Goal: Task Accomplishment & Management: Manage account settings

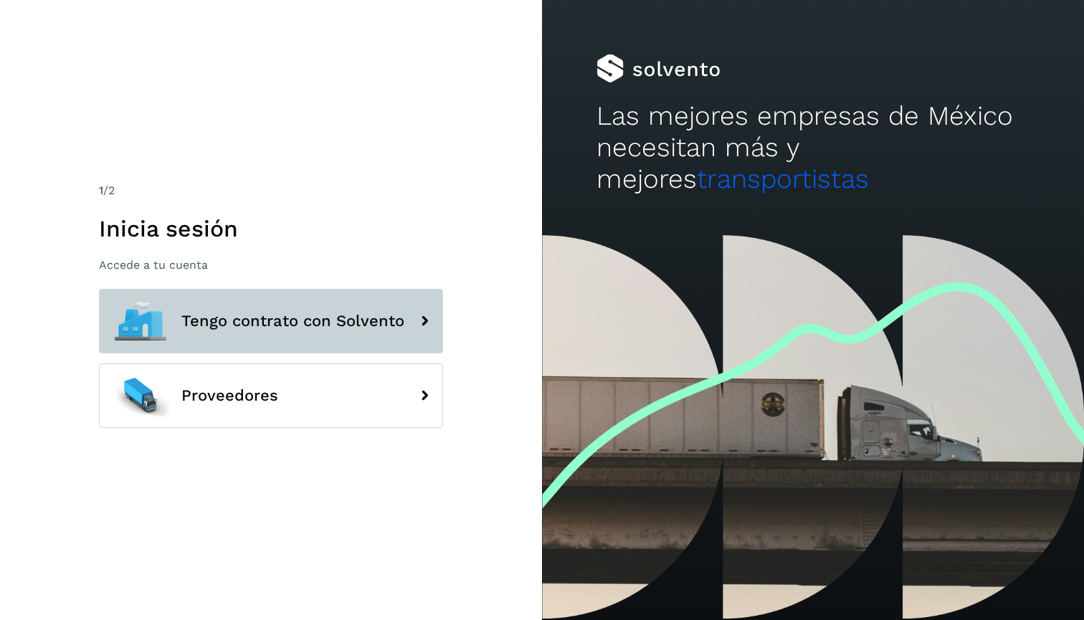
click at [325, 306] on button "Tengo contrato con Solvento" at bounding box center [271, 321] width 344 height 64
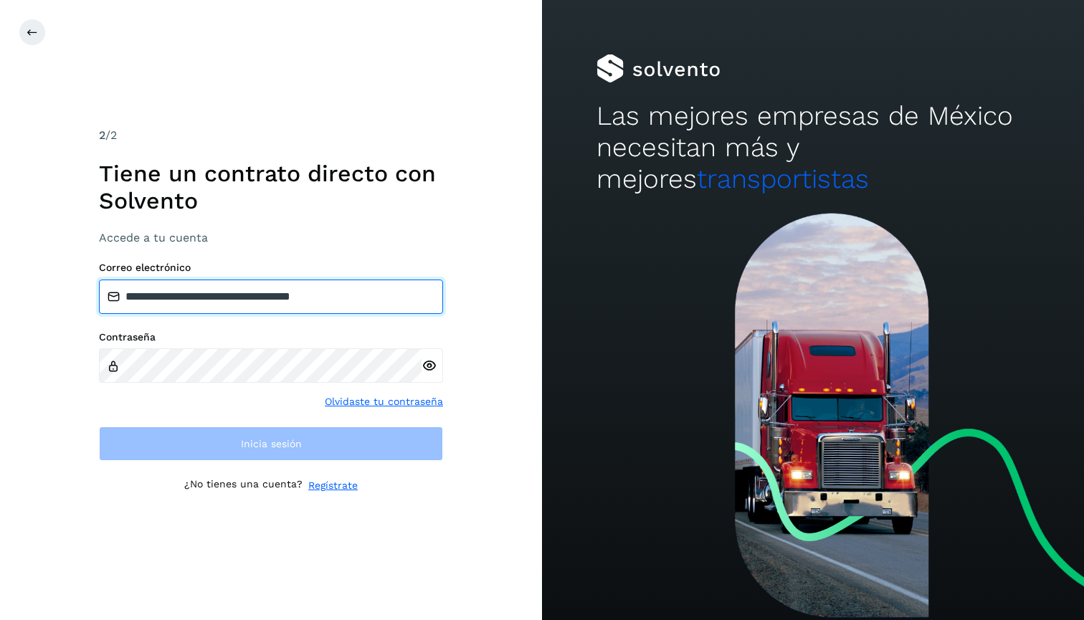
type input "**********"
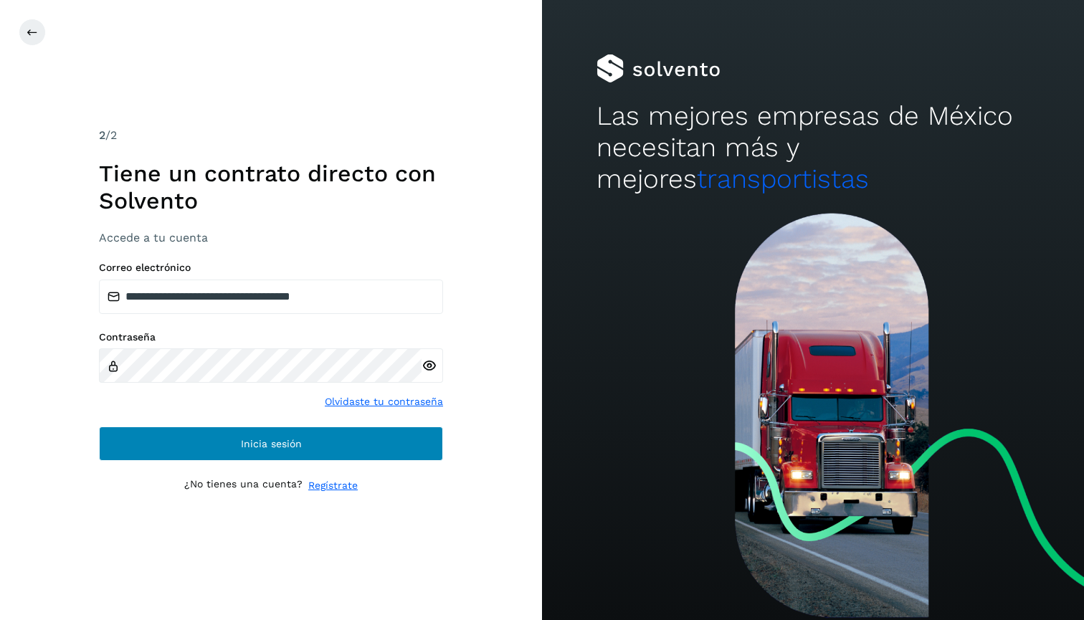
click at [253, 447] on span "Inicia sesión" at bounding box center [271, 444] width 61 height 10
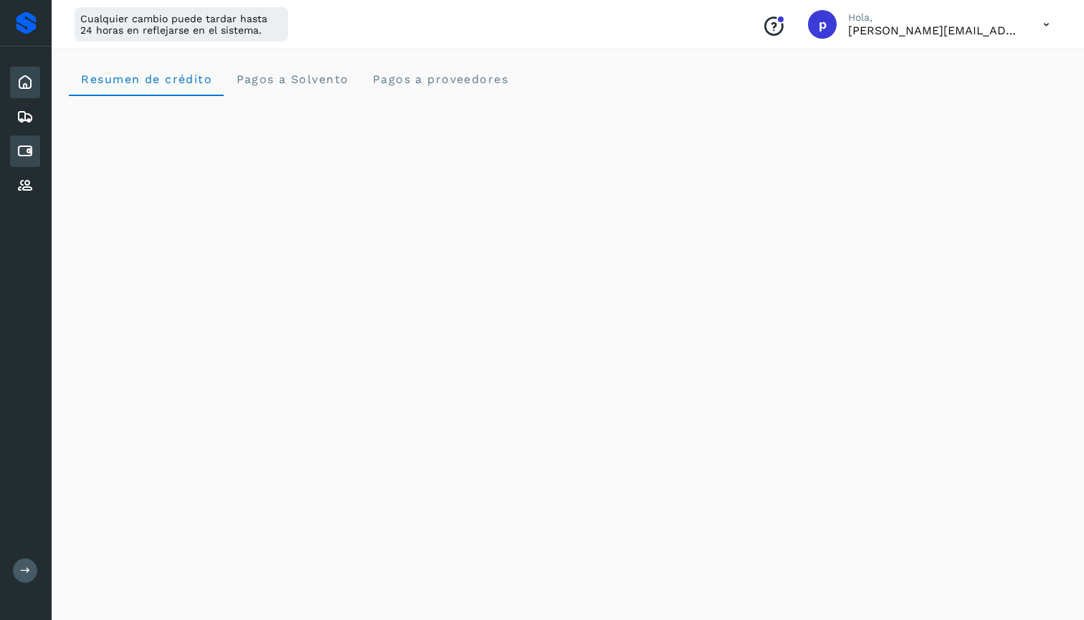
click at [21, 153] on icon at bounding box center [24, 151] width 17 height 17
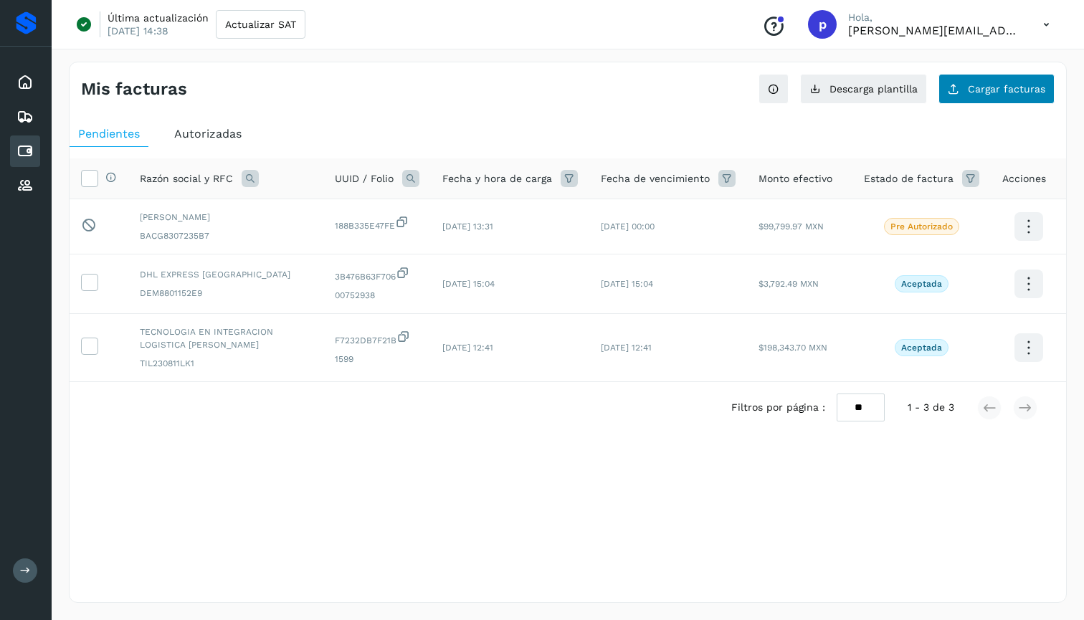
click at [1005, 75] on button "Cargar facturas" at bounding box center [996, 89] width 116 height 30
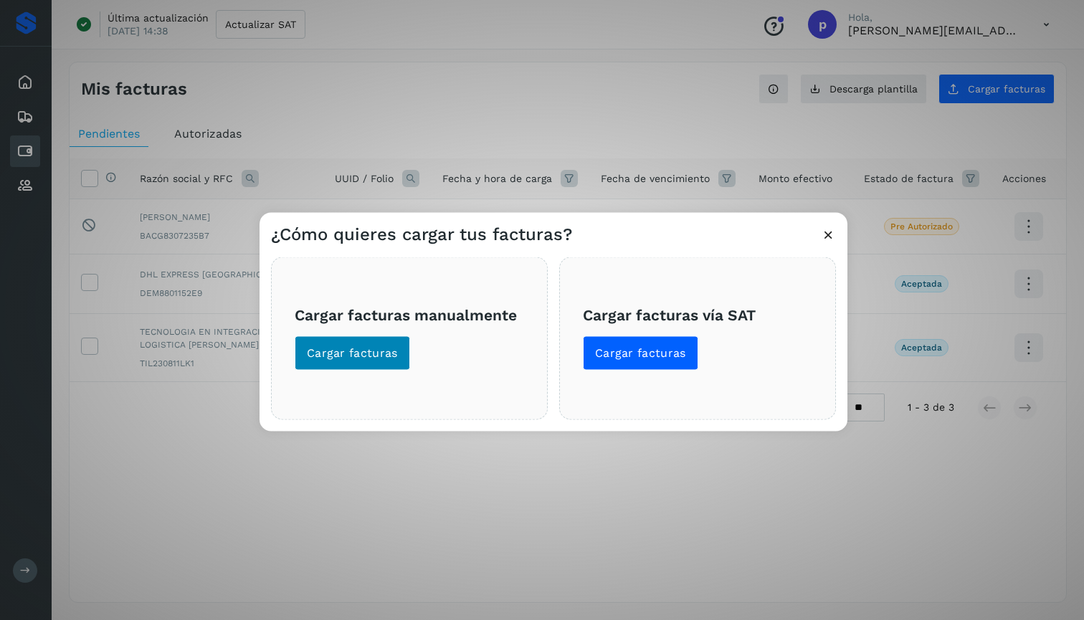
click at [372, 350] on span "Cargar facturas" at bounding box center [352, 353] width 91 height 16
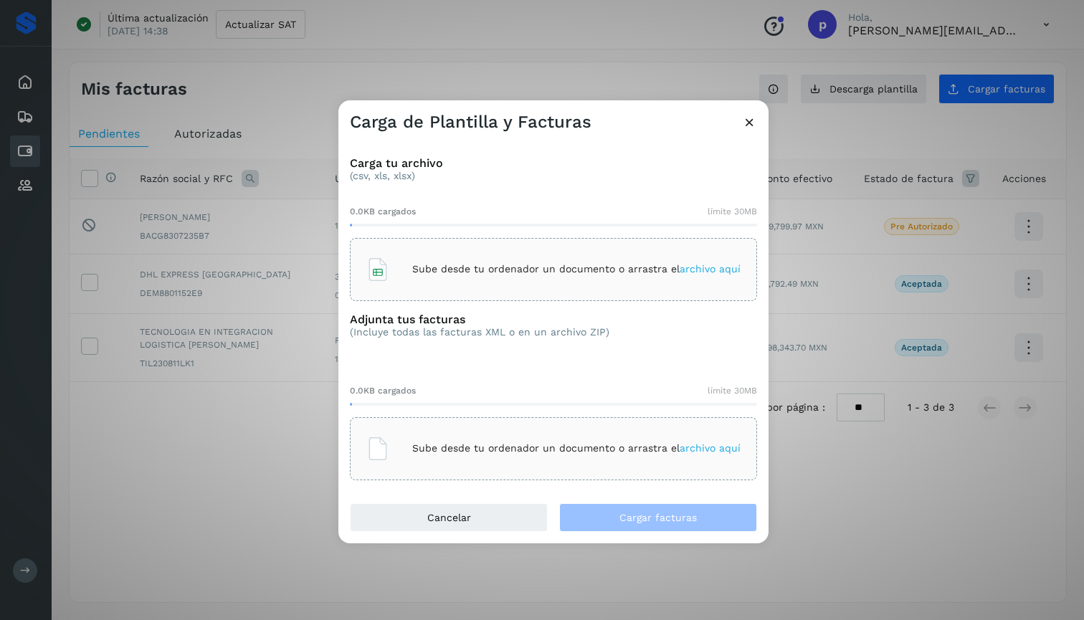
click at [484, 265] on p "Sube desde tu ordenador un documento o arrastra el archivo aquí" at bounding box center [576, 269] width 328 height 12
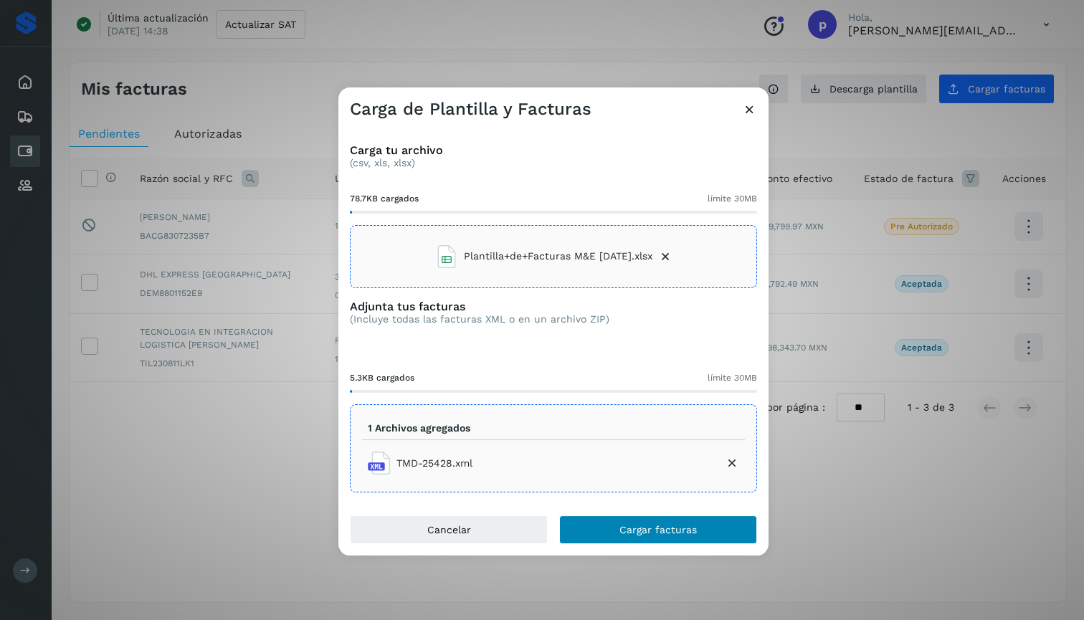
click at [669, 537] on button "Cargar facturas" at bounding box center [658, 529] width 198 height 29
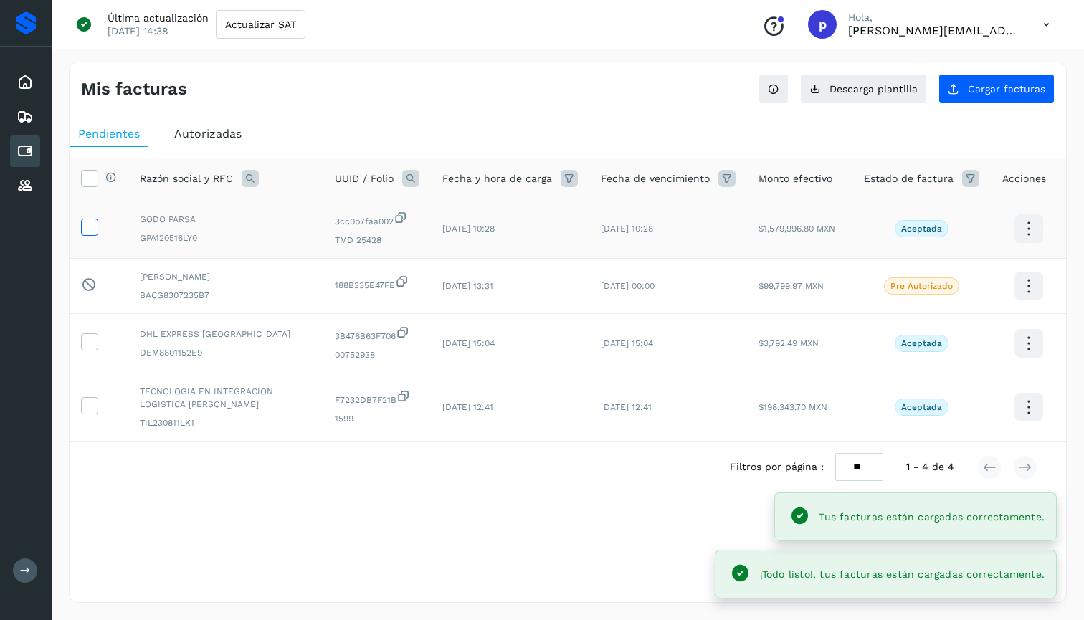
click at [83, 228] on icon at bounding box center [89, 226] width 15 height 15
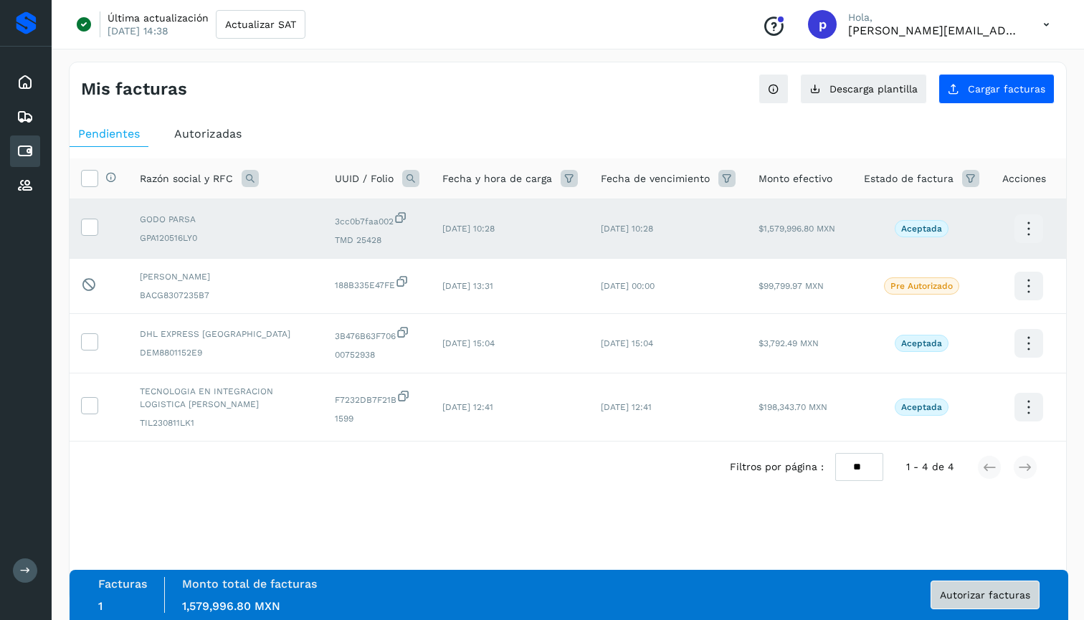
click at [964, 600] on span "Autorizar facturas" at bounding box center [984, 595] width 90 height 10
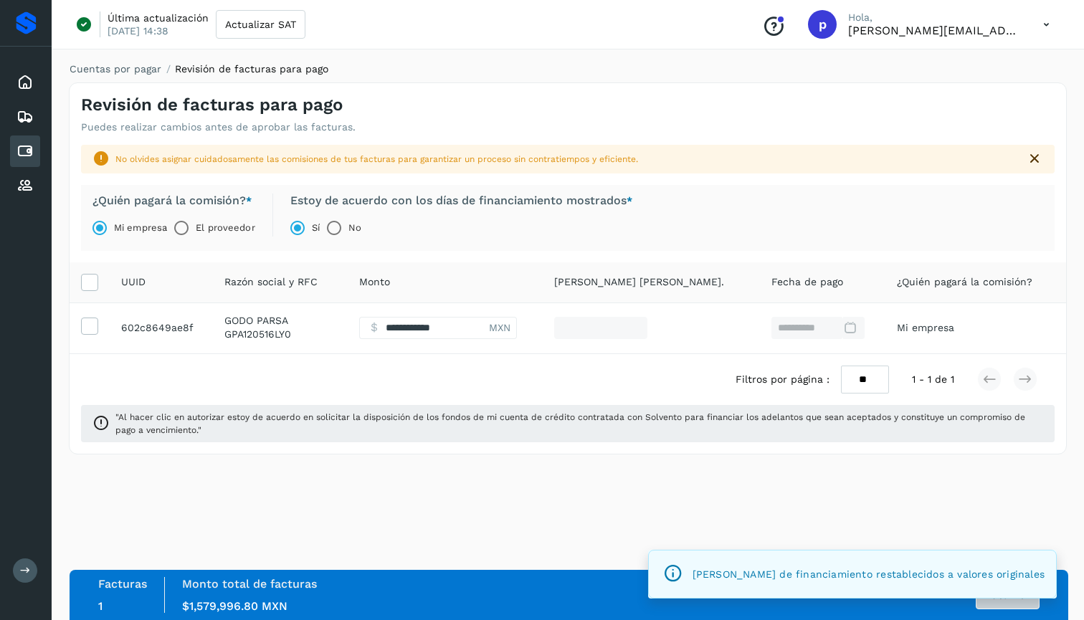
click at [1007, 606] on button "Autorizar" at bounding box center [1007, 594] width 64 height 29
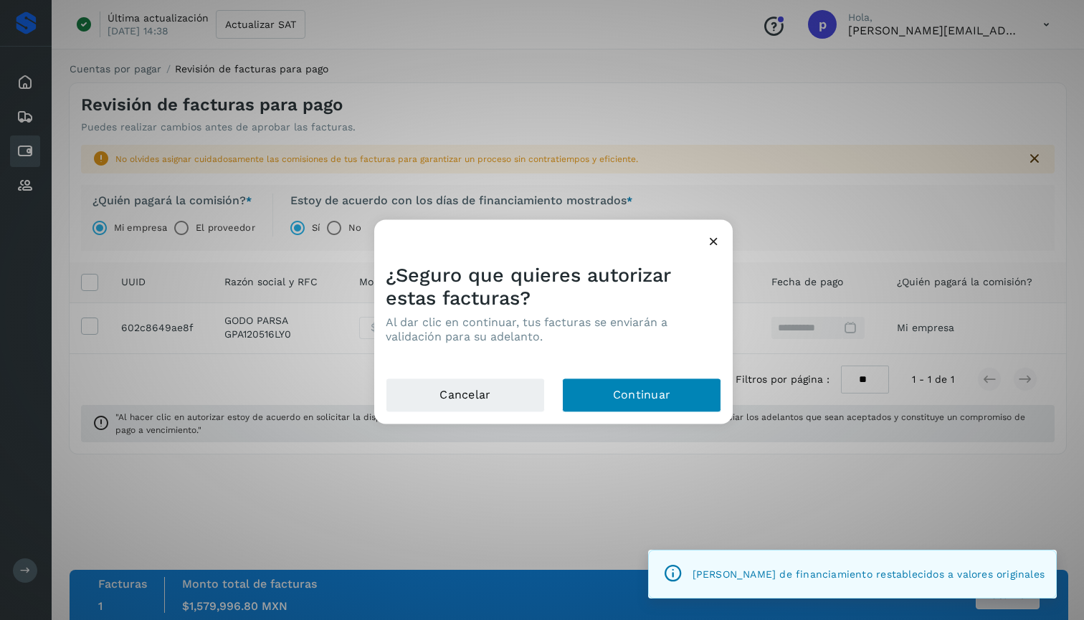
click at [699, 403] on button "Continuar" at bounding box center [641, 395] width 159 height 34
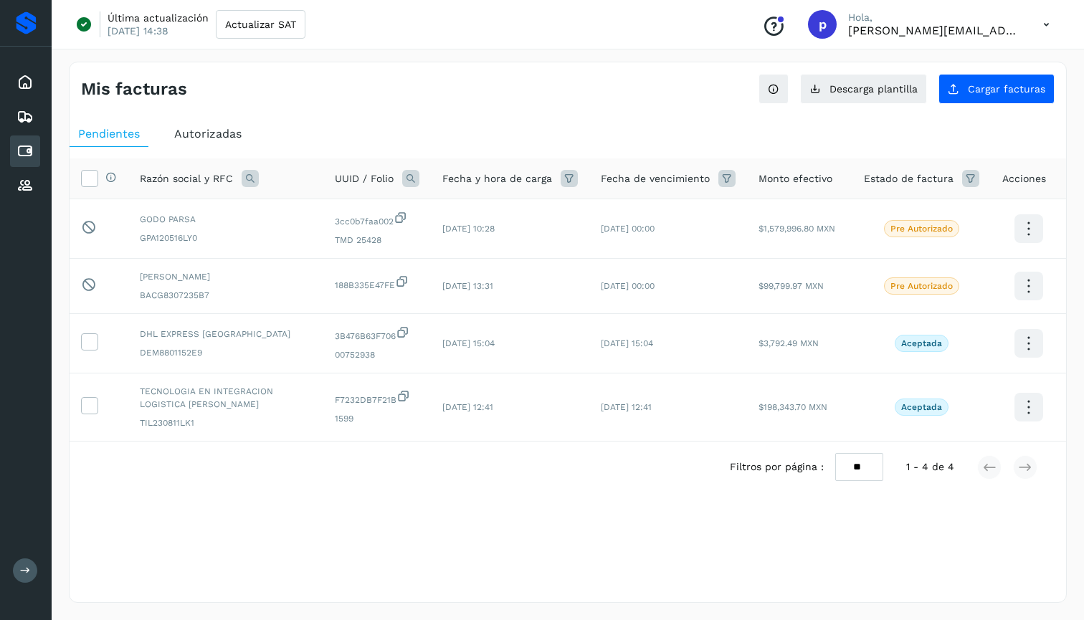
click at [1048, 19] on icon at bounding box center [1045, 24] width 29 height 29
click at [982, 89] on div "Cerrar sesión" at bounding box center [974, 92] width 171 height 27
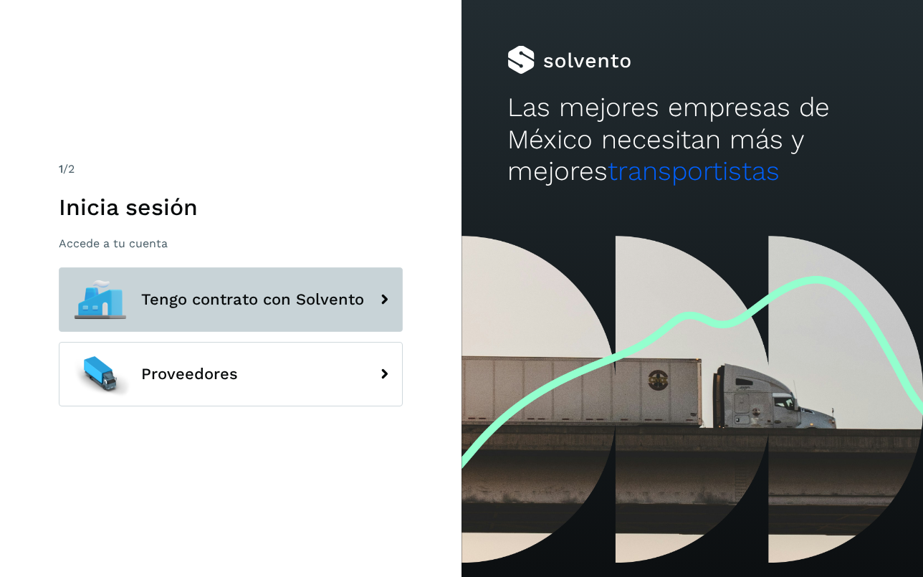
click at [344, 290] on button "Tengo contrato con Solvento" at bounding box center [231, 299] width 344 height 64
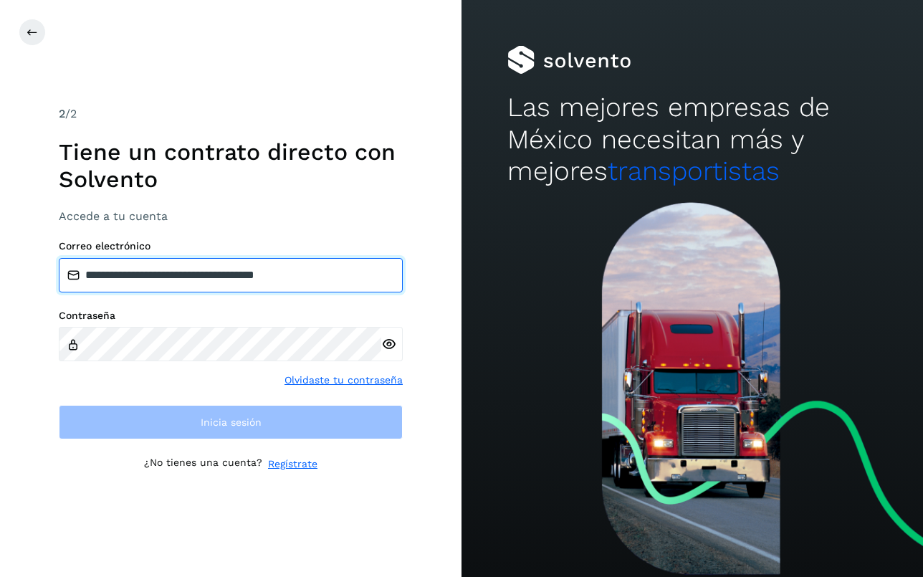
click at [296, 280] on input "**********" at bounding box center [231, 275] width 344 height 34
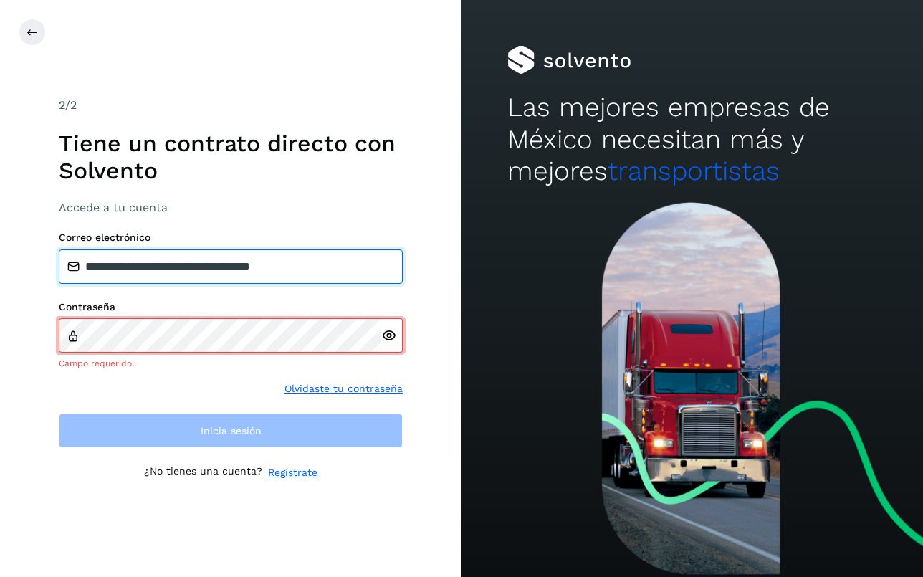
type input "**********"
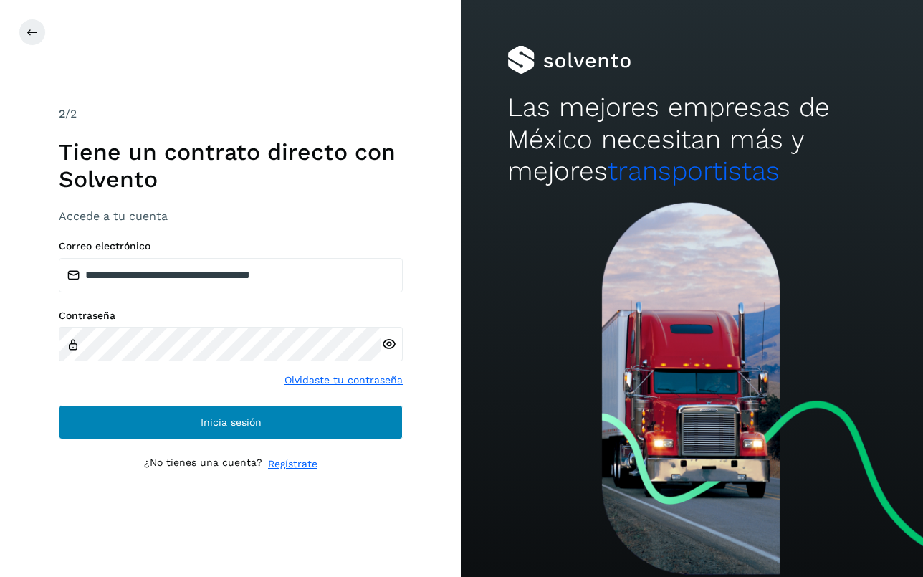
click at [291, 424] on button "Inicia sesión" at bounding box center [231, 422] width 344 height 34
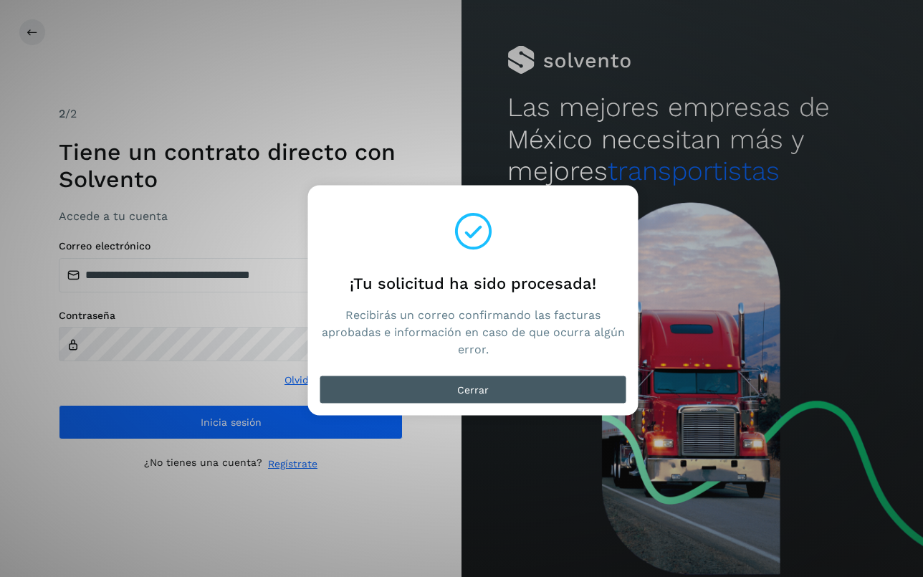
click at [489, 389] on button "Cerrar" at bounding box center [473, 389] width 307 height 29
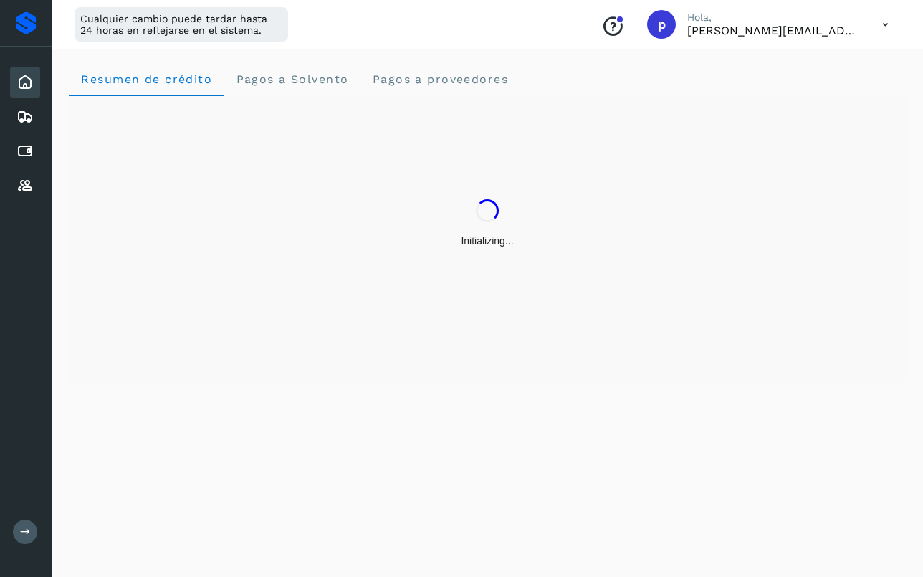
click at [823, 17] on p "Hola," at bounding box center [773, 17] width 172 height 12
click at [830, 17] on p "Hola," at bounding box center [773, 17] width 172 height 12
click at [835, 32] on p "[PERSON_NAME][EMAIL_ADDRESS][PERSON_NAME][DOMAIN_NAME]" at bounding box center [773, 31] width 172 height 14
click at [888, 21] on icon at bounding box center [885, 24] width 29 height 29
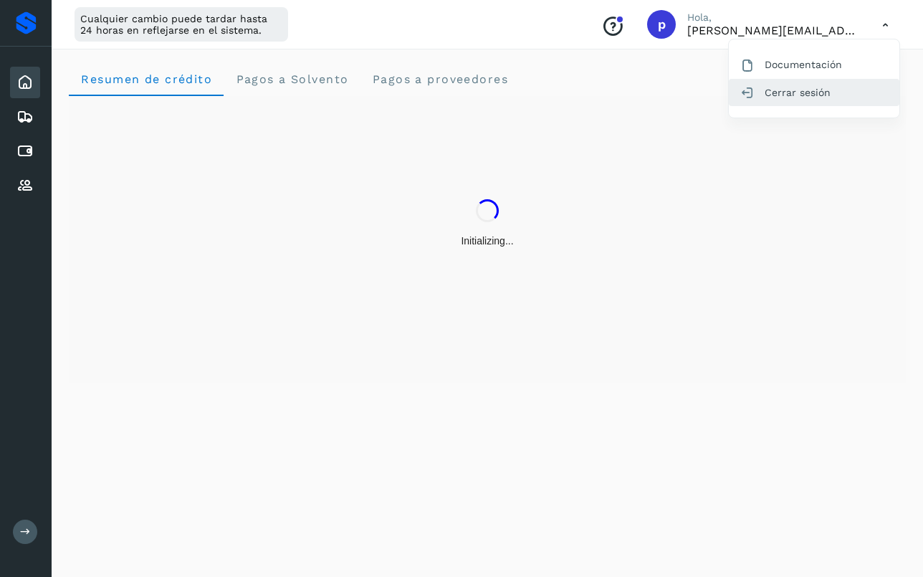
click at [840, 95] on div "Cerrar sesión" at bounding box center [814, 92] width 171 height 27
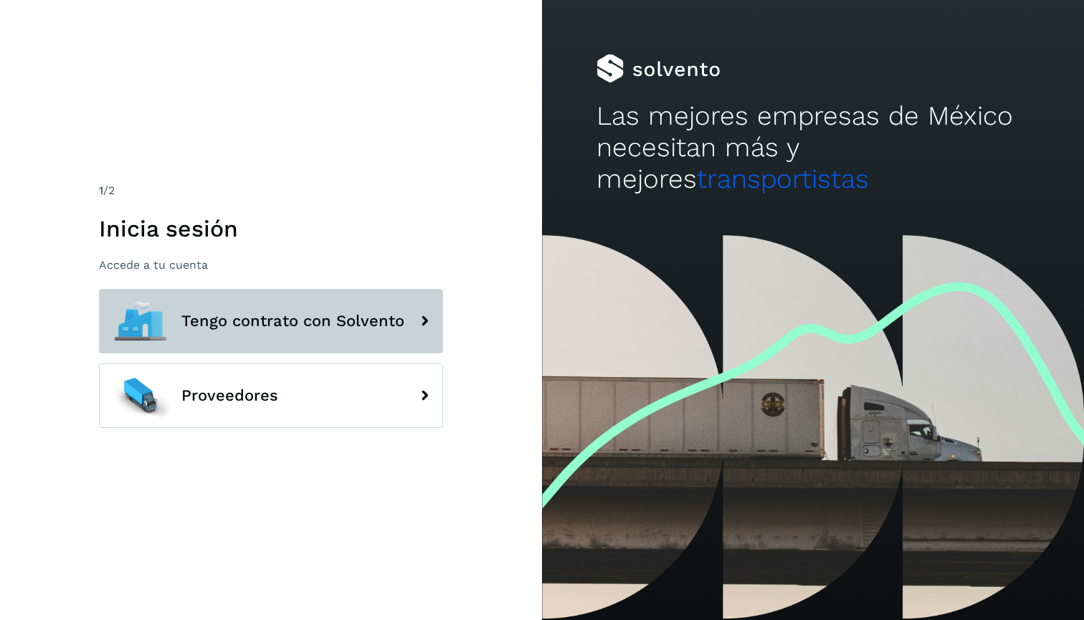
click at [247, 309] on button "Tengo contrato con Solvento" at bounding box center [271, 321] width 344 height 64
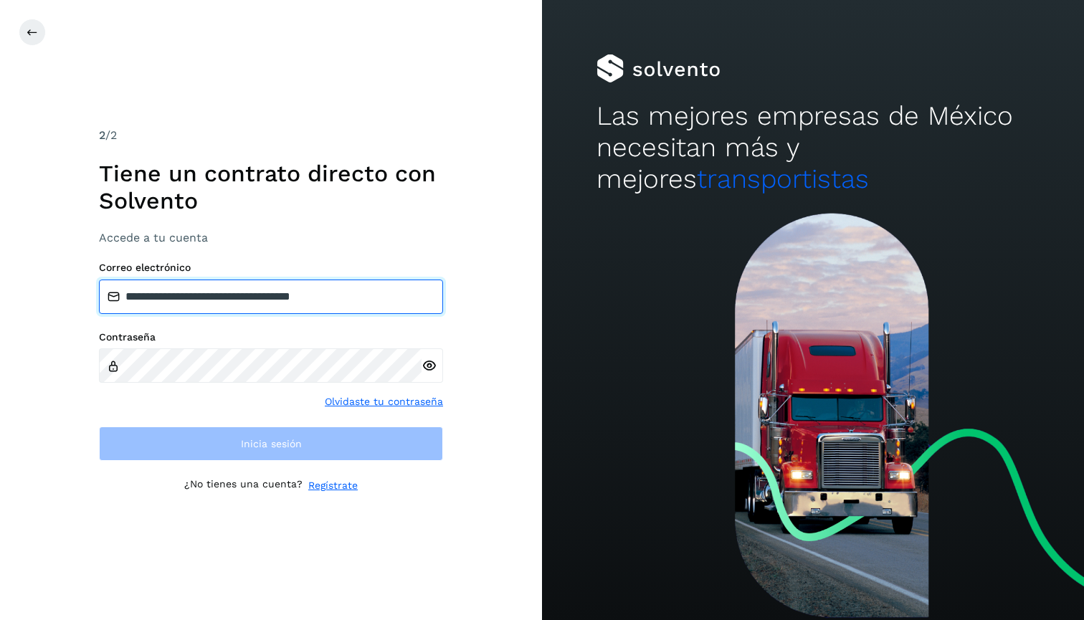
type input "**********"
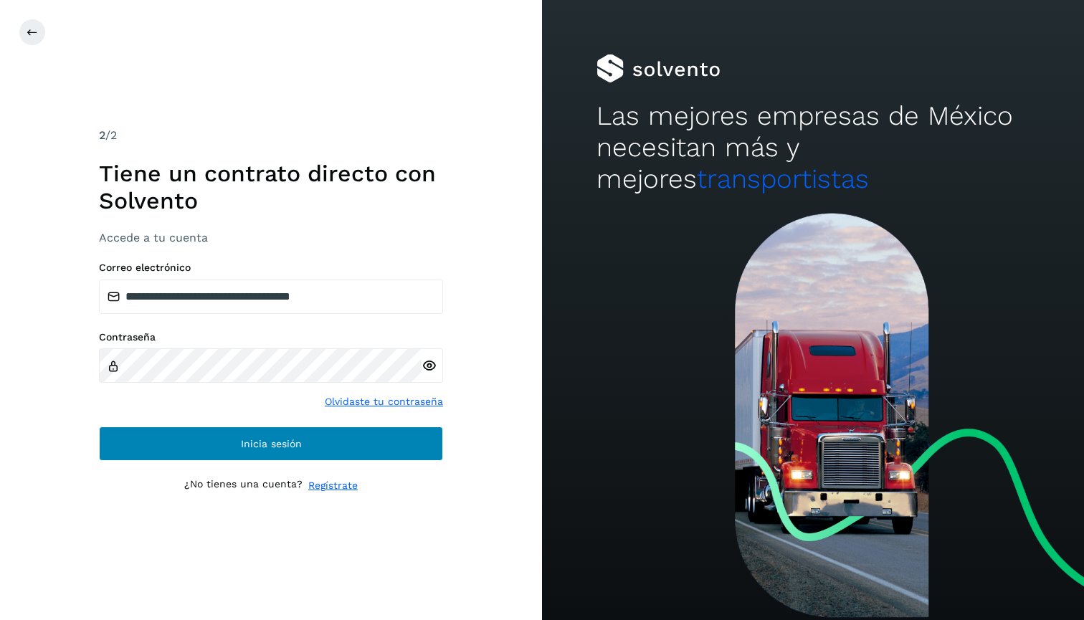
click at [290, 451] on button "Inicia sesión" at bounding box center [271, 443] width 344 height 34
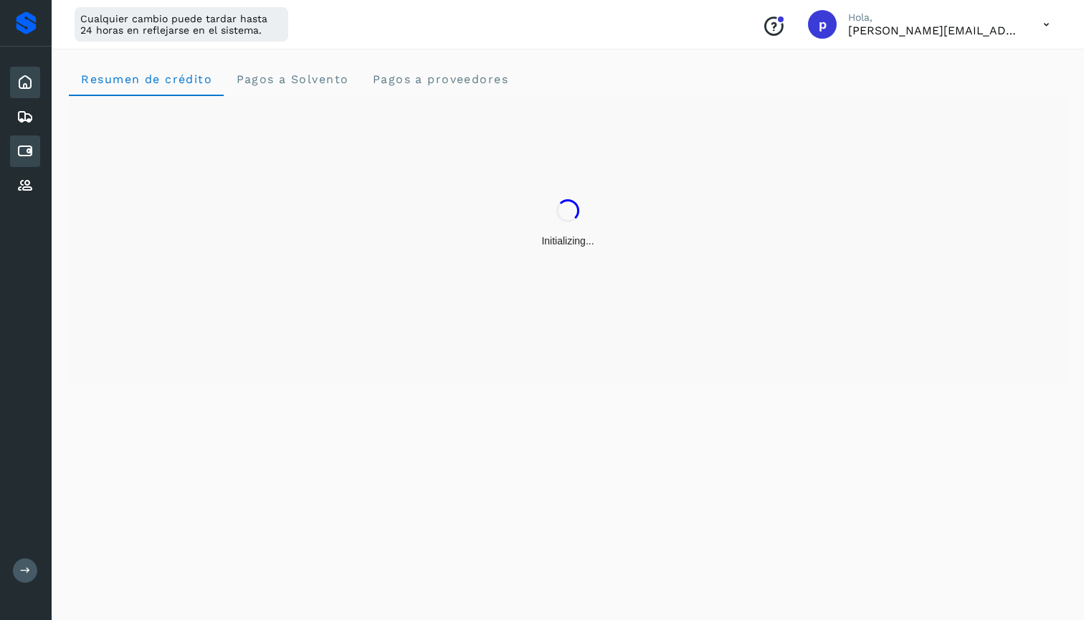
click at [17, 153] on icon at bounding box center [24, 151] width 17 height 17
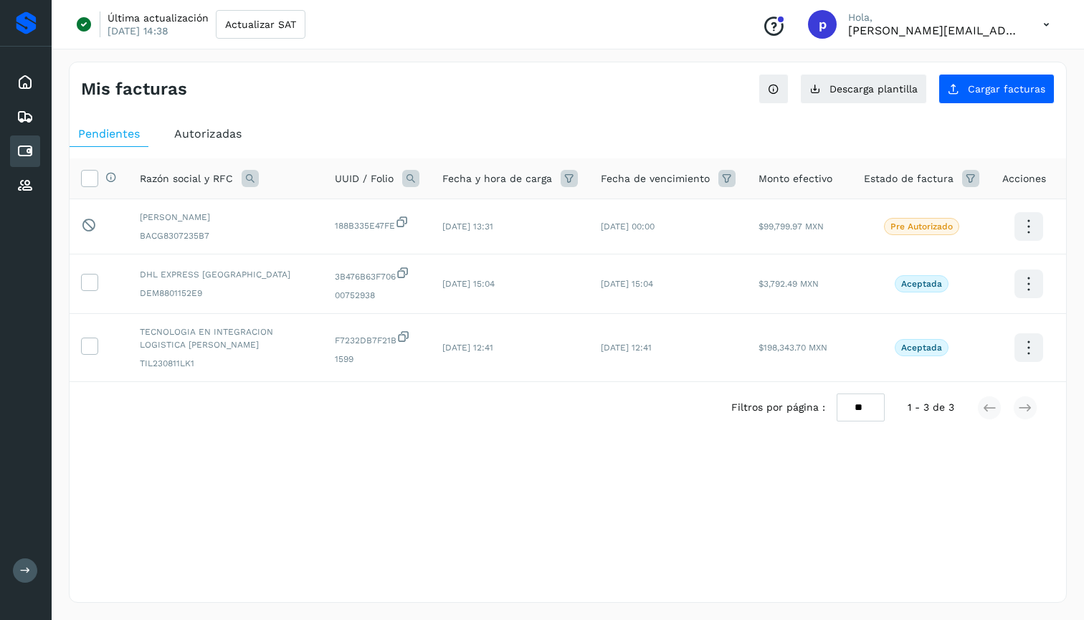
click at [199, 137] on span "Autorizadas" at bounding box center [207, 134] width 67 height 14
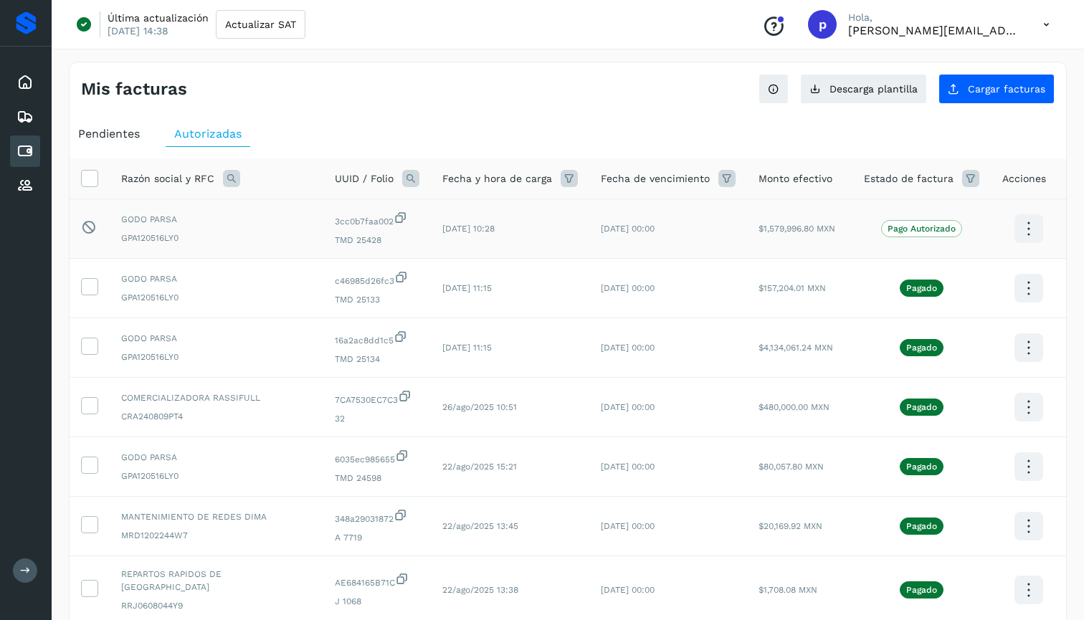
click at [1025, 229] on icon at bounding box center [1028, 229] width 34 height 34
click at [994, 216] on button "Ver Detalle" at bounding box center [956, 215] width 171 height 28
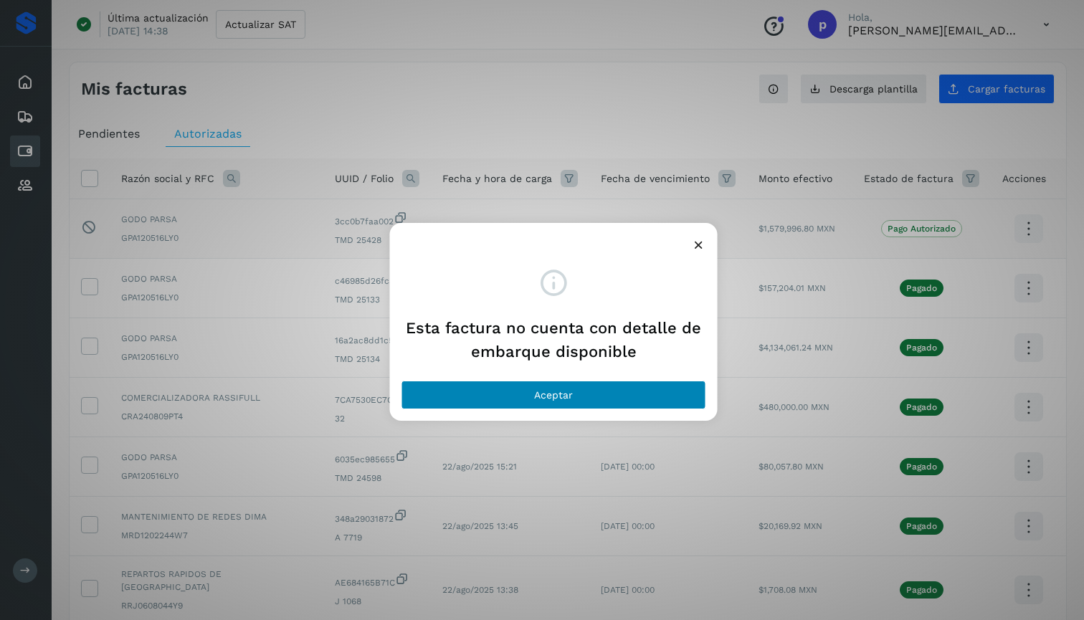
click at [660, 406] on button "Aceptar" at bounding box center [553, 395] width 305 height 29
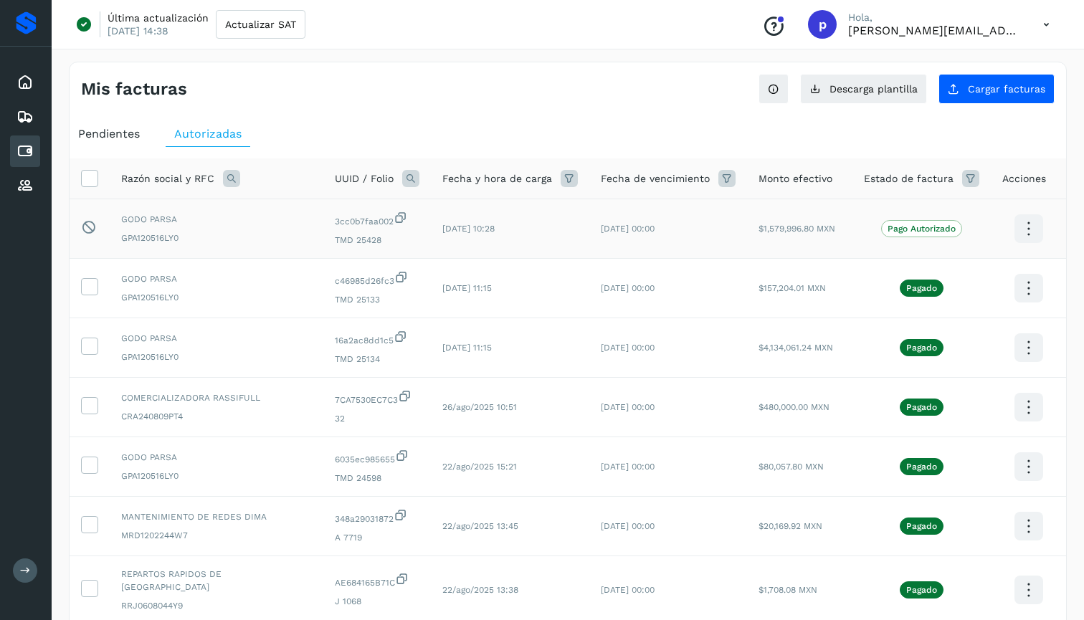
click at [1026, 229] on icon at bounding box center [1028, 229] width 34 height 34
click at [817, 139] on div at bounding box center [542, 310] width 1084 height 620
click at [1029, 282] on icon at bounding box center [1028, 289] width 34 height 34
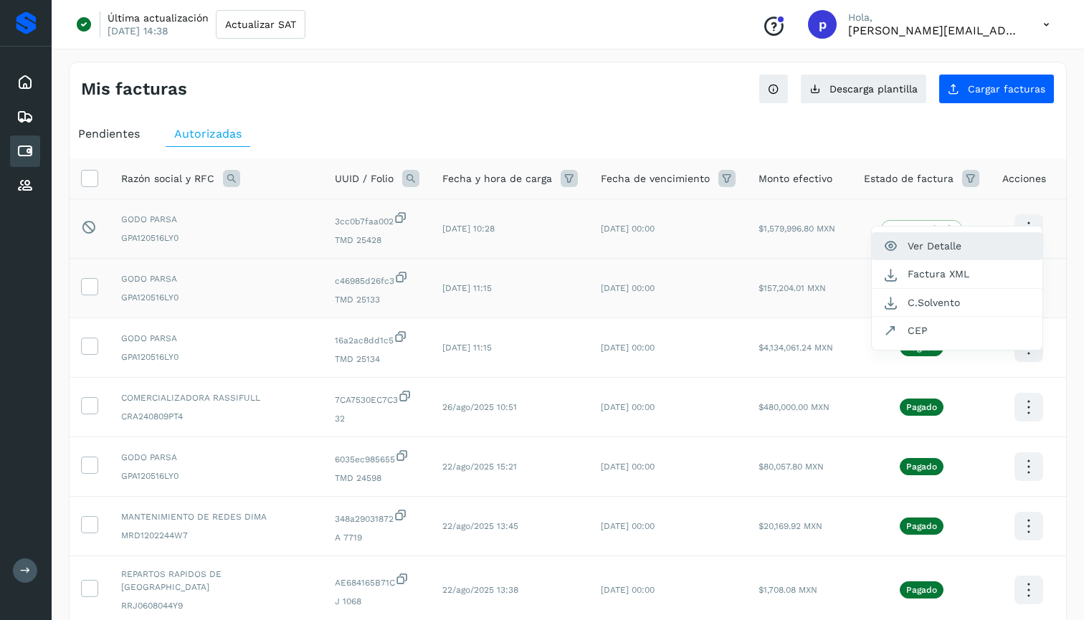
click at [982, 250] on button "Ver Detalle" at bounding box center [956, 246] width 171 height 28
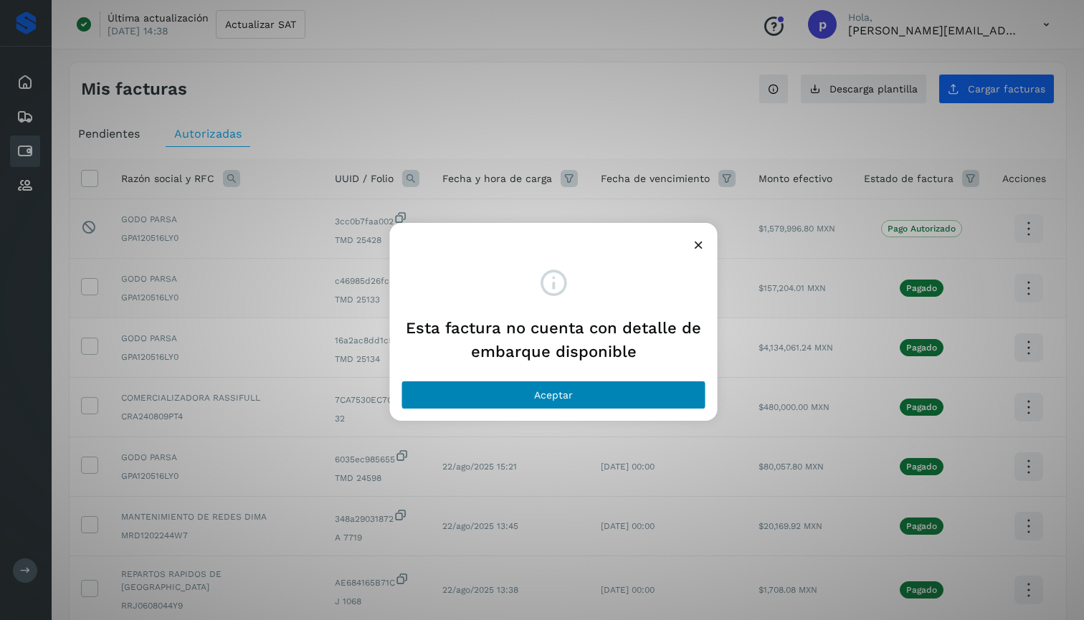
click at [659, 385] on button "Aceptar" at bounding box center [553, 395] width 305 height 29
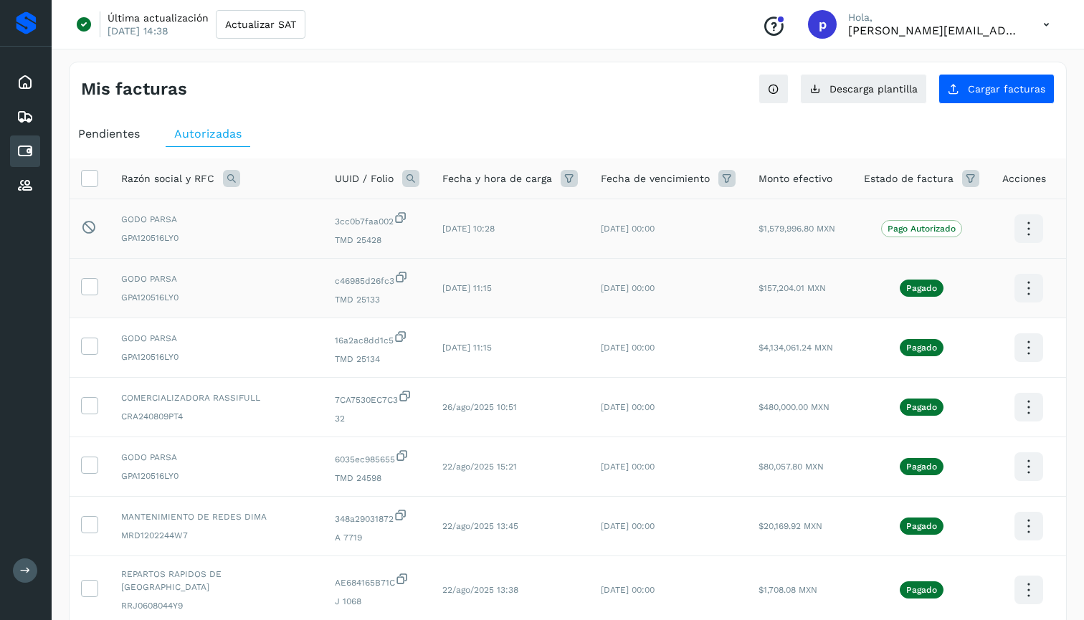
click at [1018, 290] on icon at bounding box center [1028, 289] width 34 height 34
click at [940, 308] on button "C.Solvento" at bounding box center [956, 303] width 171 height 28
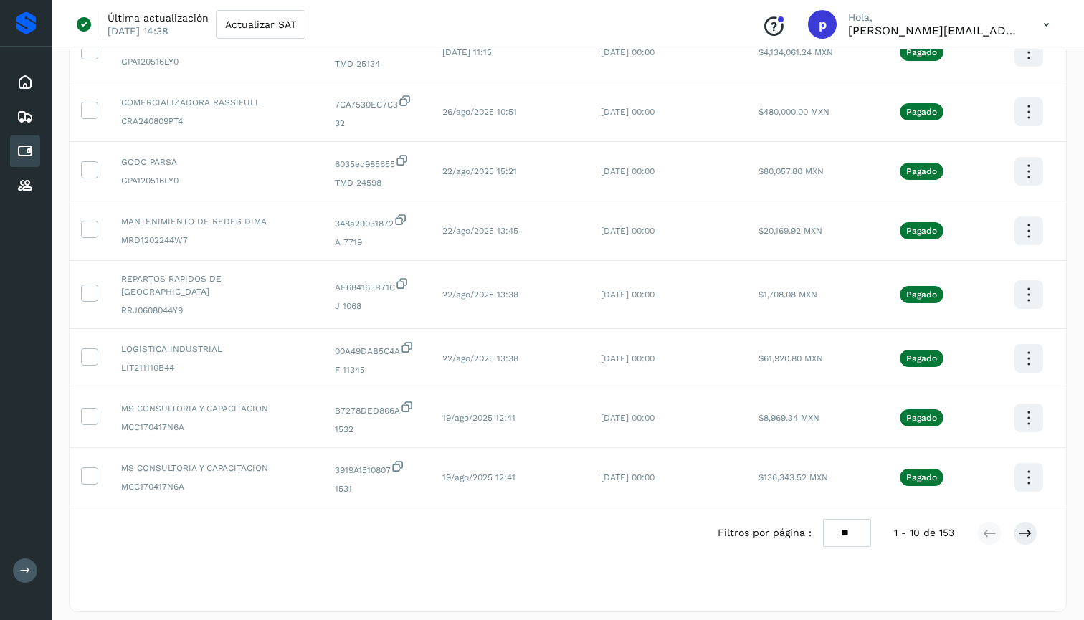
scroll to position [295, 0]
click at [1040, 22] on icon at bounding box center [1045, 24] width 29 height 29
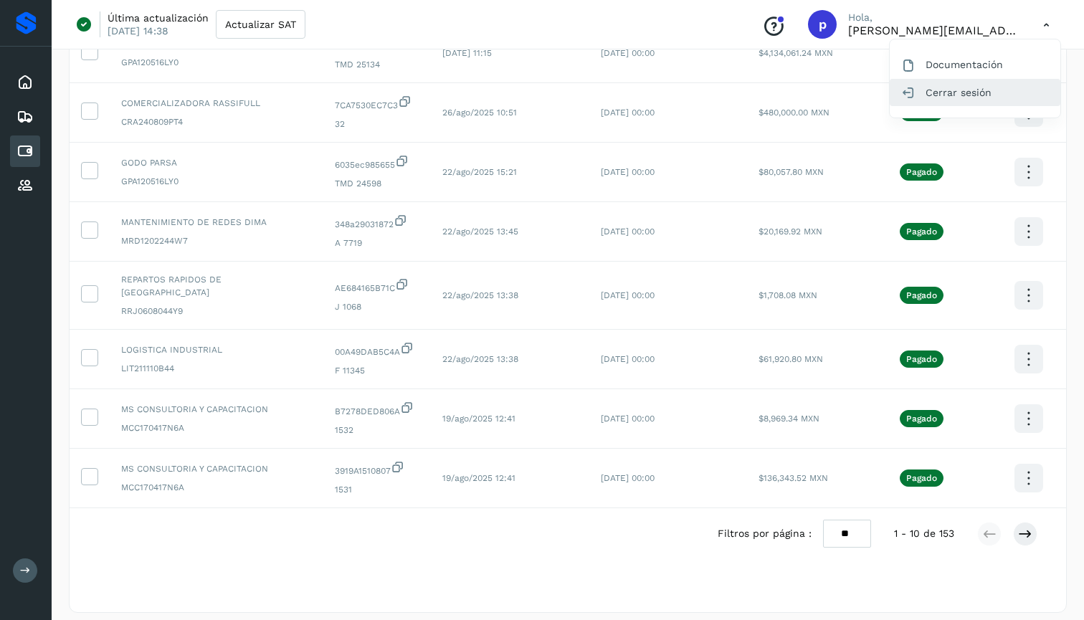
click at [986, 91] on div "Cerrar sesión" at bounding box center [974, 92] width 171 height 27
